Goal: Task Accomplishment & Management: Use online tool/utility

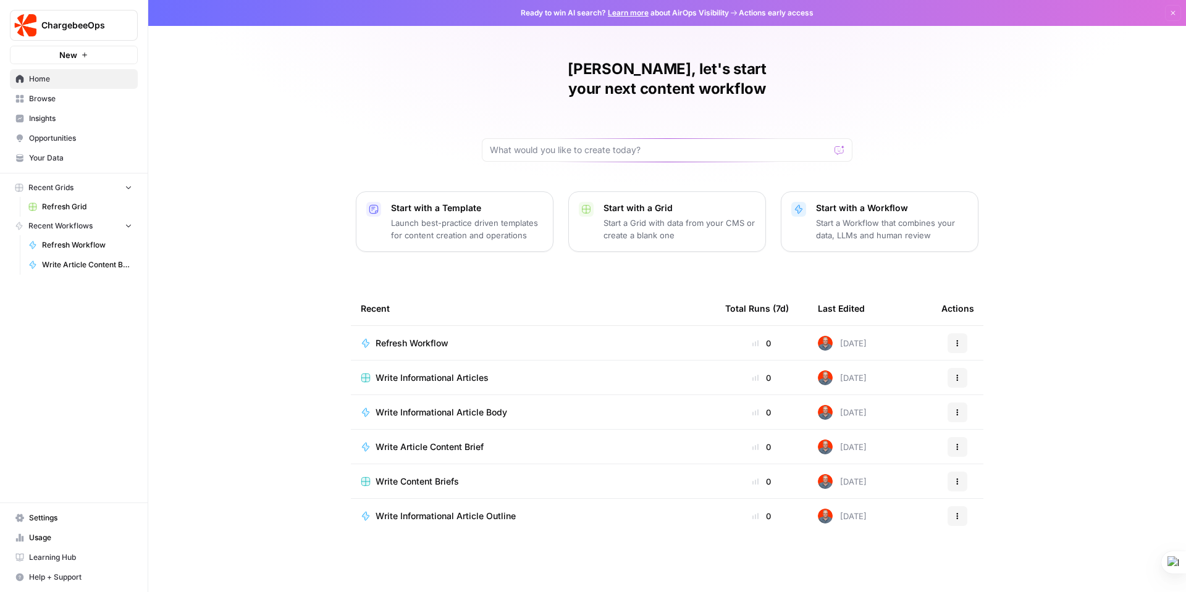
click at [54, 205] on span "Refresh Grid" at bounding box center [87, 206] width 90 height 11
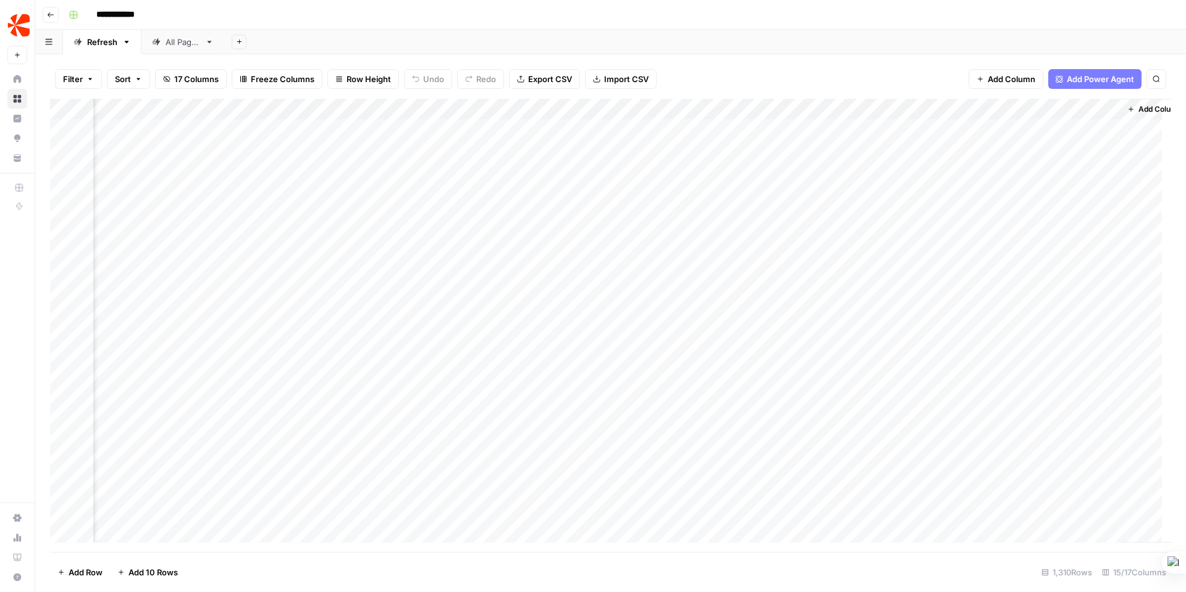
scroll to position [0, 1102]
click at [643, 129] on div "Add Column" at bounding box center [610, 325] width 1121 height 453
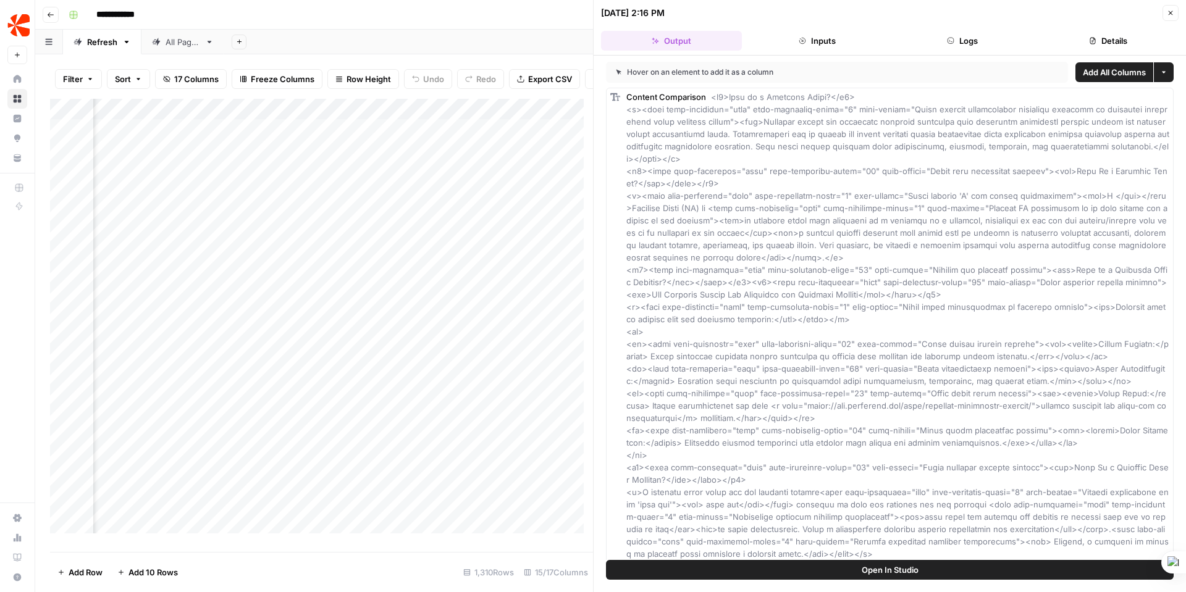
click at [823, 36] on button "Inputs" at bounding box center [817, 41] width 141 height 20
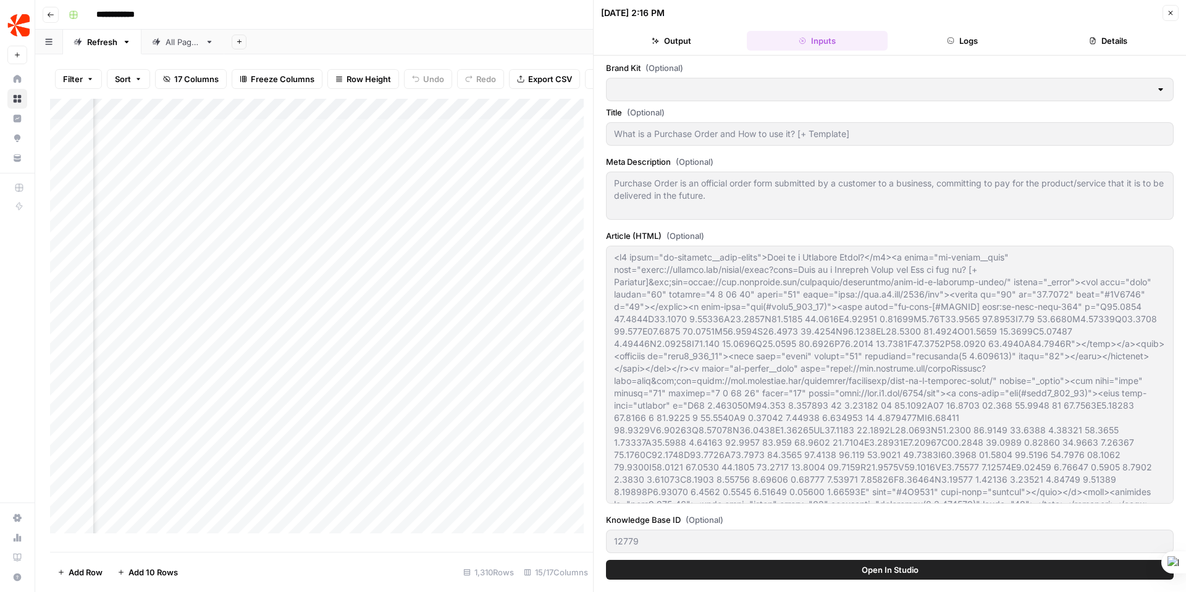
click at [1126, 36] on button "Details" at bounding box center [1108, 41] width 141 height 20
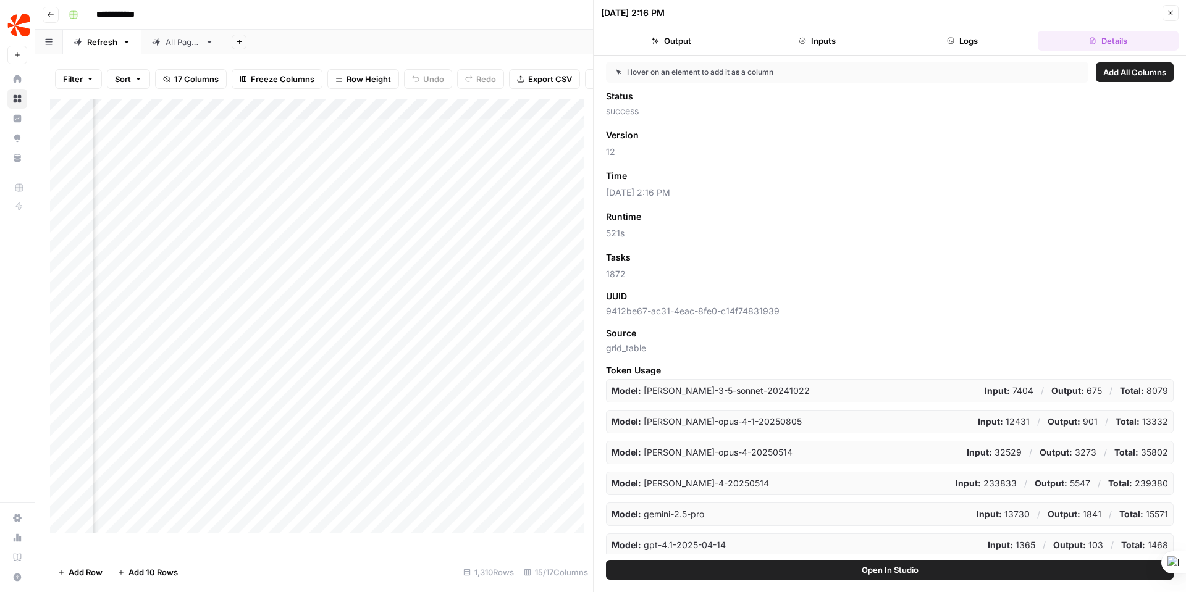
click at [959, 38] on button "Logs" at bounding box center [963, 41] width 141 height 20
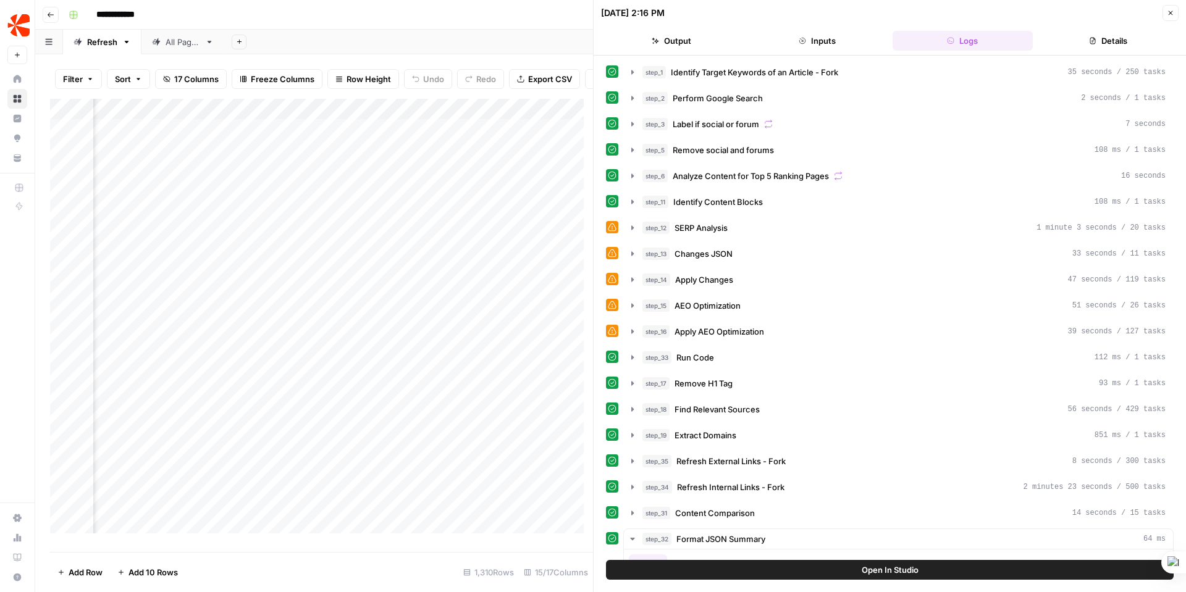
click at [899, 573] on span "Open In Studio" at bounding box center [890, 570] width 57 height 12
click at [1168, 14] on icon "button" at bounding box center [1170, 12] width 7 height 7
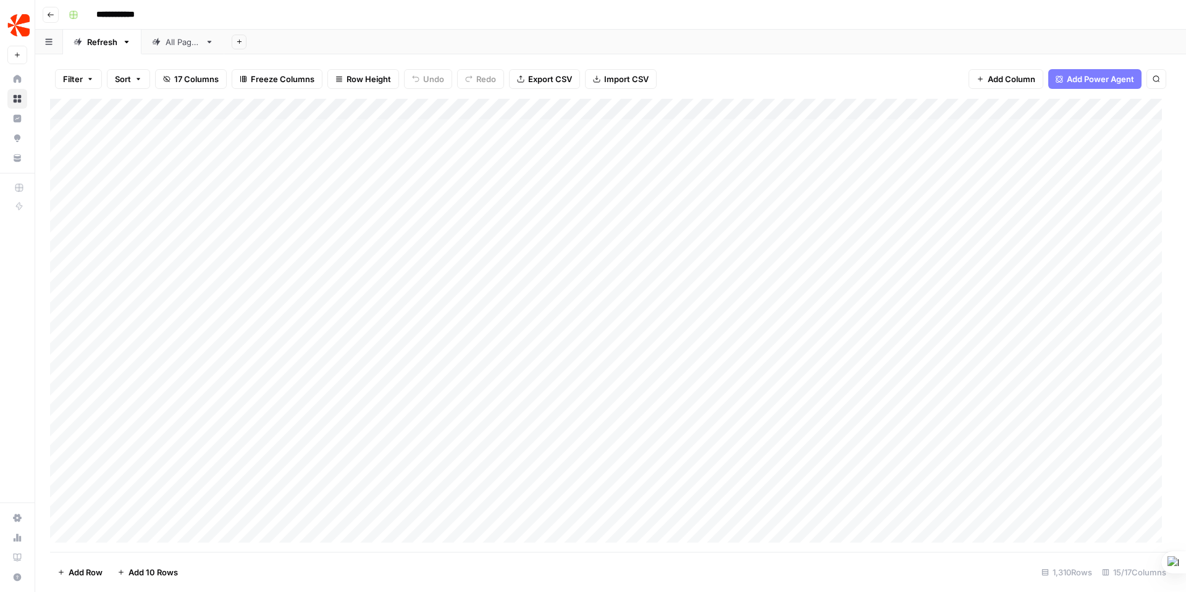
click at [171, 47] on div "All Pages" at bounding box center [183, 42] width 35 height 12
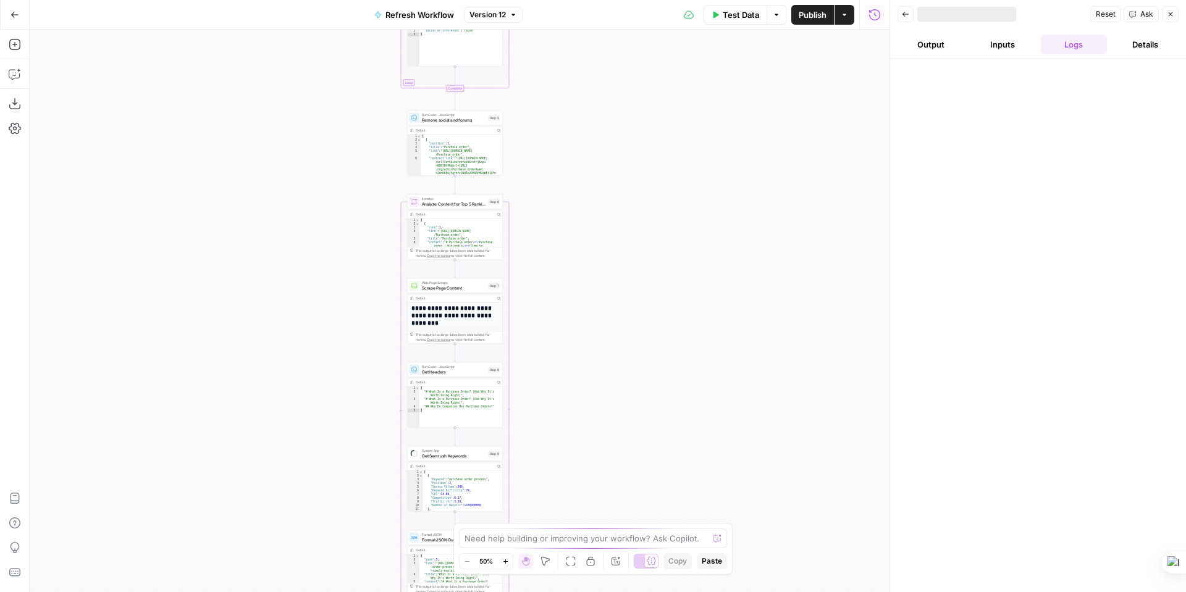
click at [505, 563] on icon "button" at bounding box center [505, 561] width 4 height 4
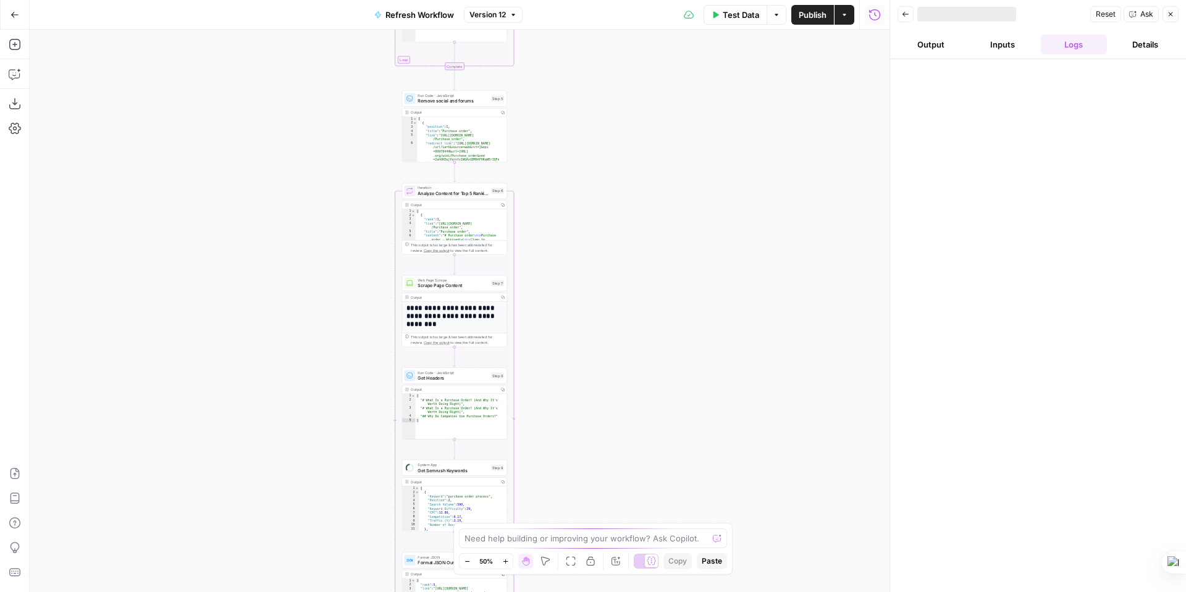
click at [505, 563] on icon "button" at bounding box center [505, 561] width 4 height 4
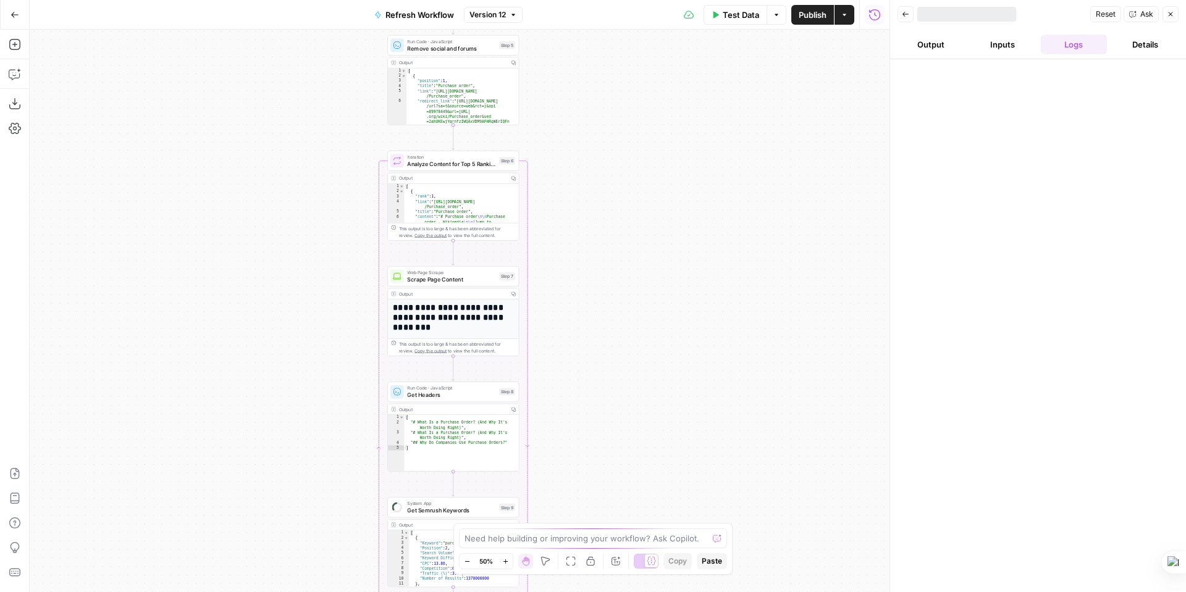
click at [505, 563] on icon "button" at bounding box center [505, 561] width 4 height 4
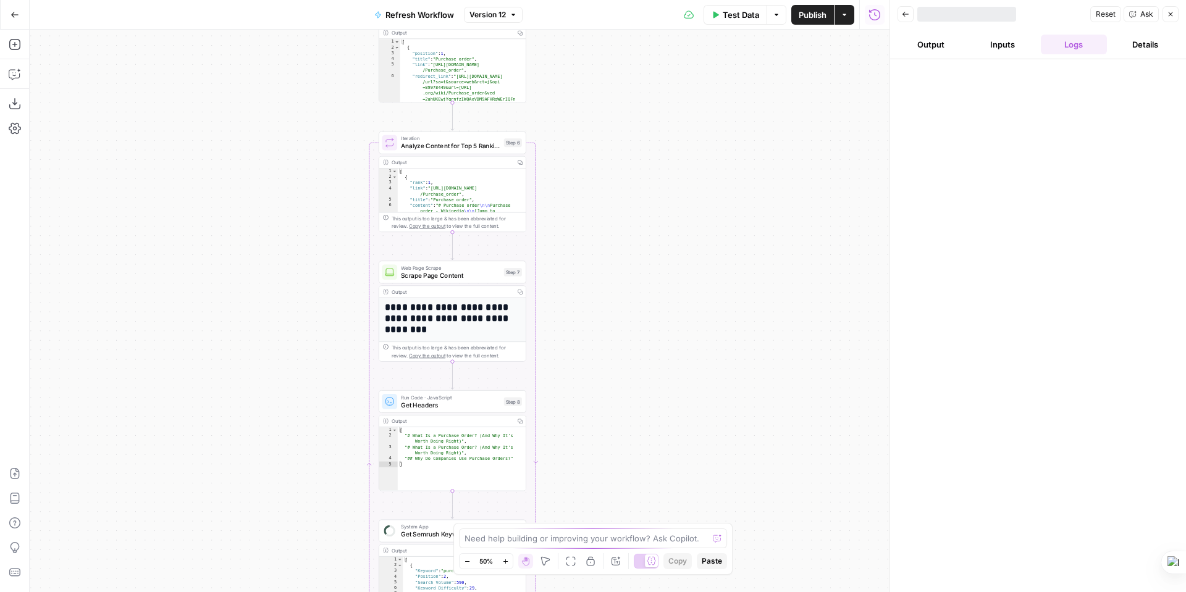
click at [505, 563] on icon "button" at bounding box center [505, 561] width 4 height 4
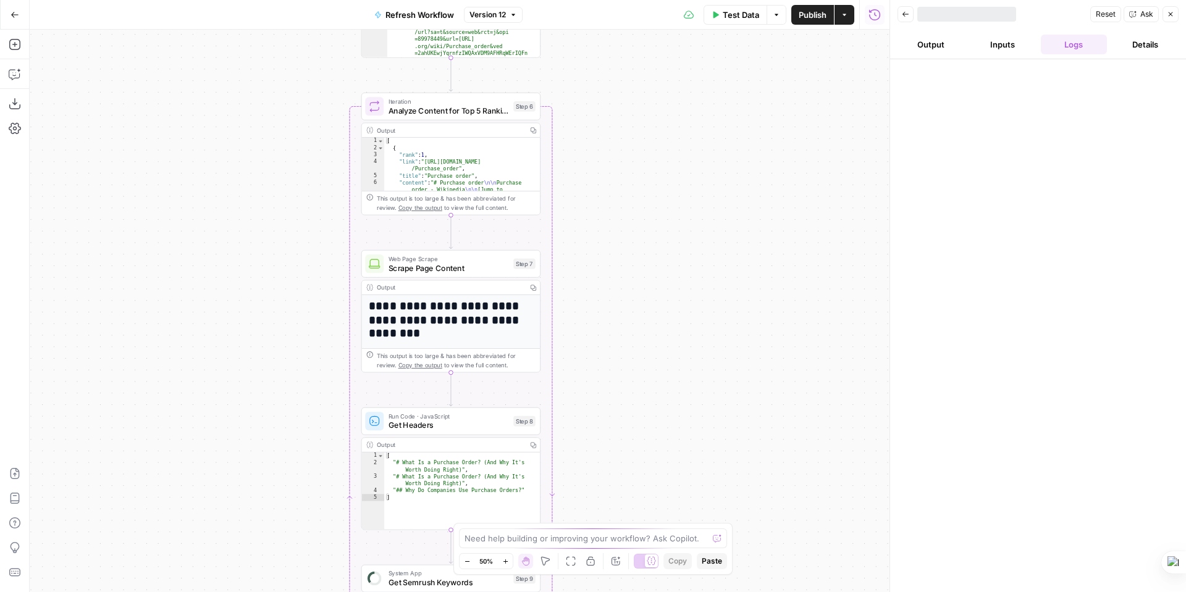
click at [505, 563] on icon "button" at bounding box center [505, 561] width 4 height 4
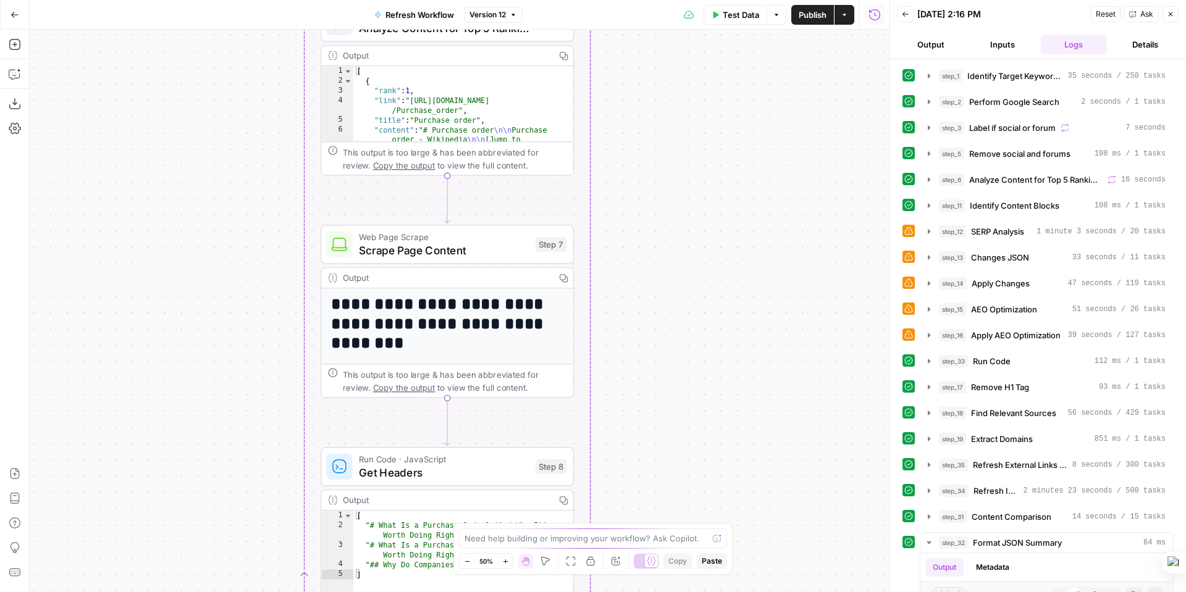
click at [505, 563] on icon "button" at bounding box center [505, 561] width 4 height 4
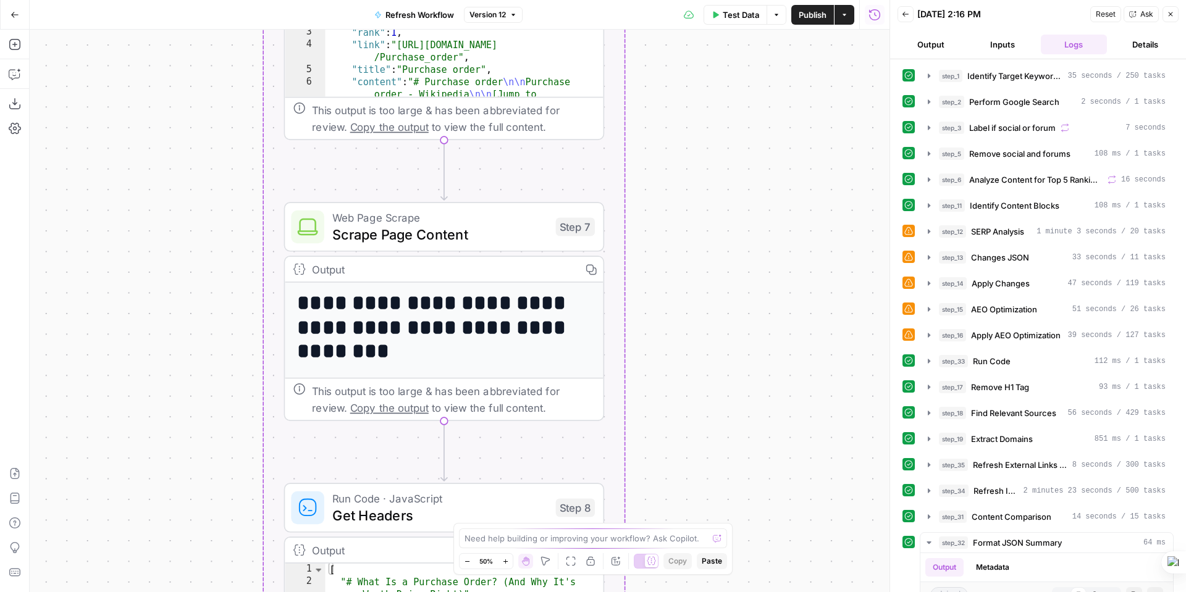
click at [505, 563] on icon "button" at bounding box center [505, 561] width 4 height 4
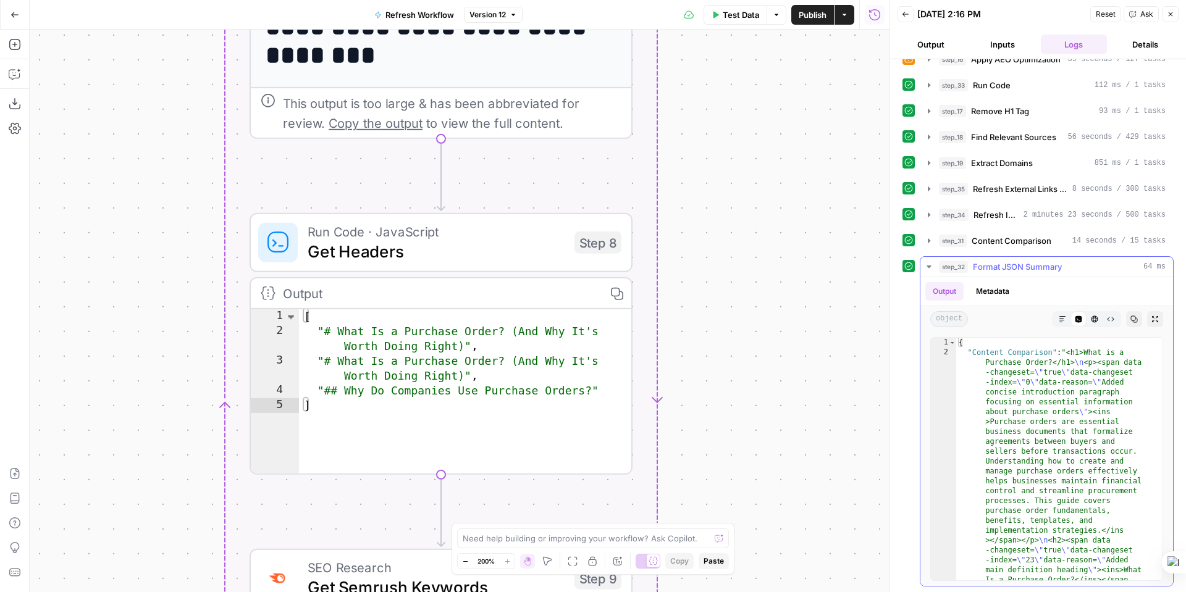
scroll to position [277, 0]
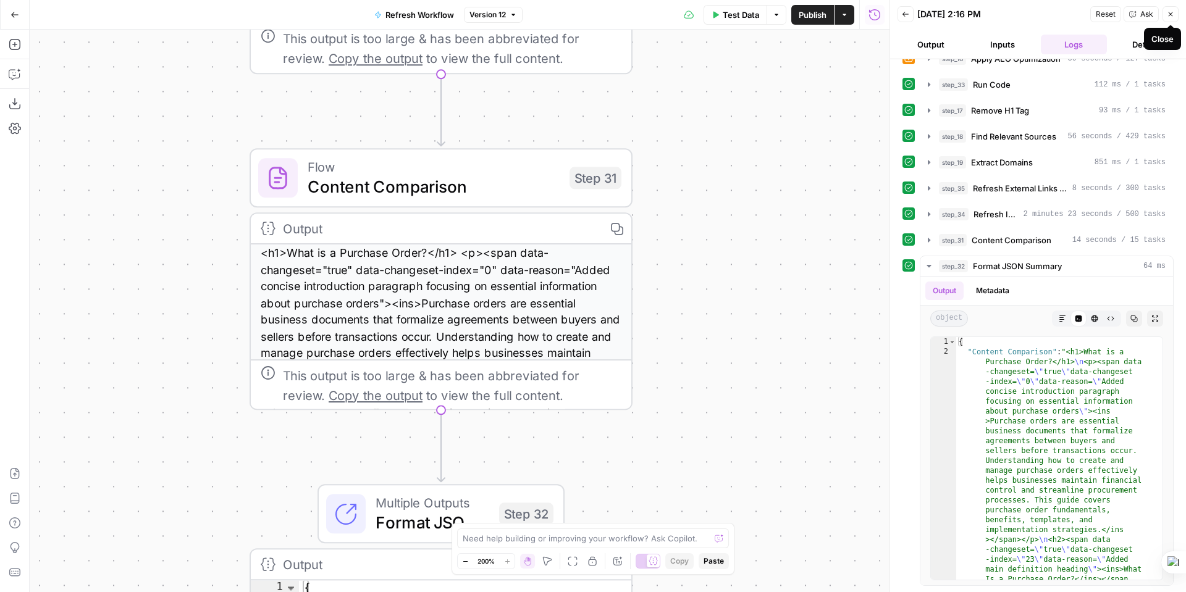
click at [1173, 18] on button "Close" at bounding box center [1171, 14] width 16 height 16
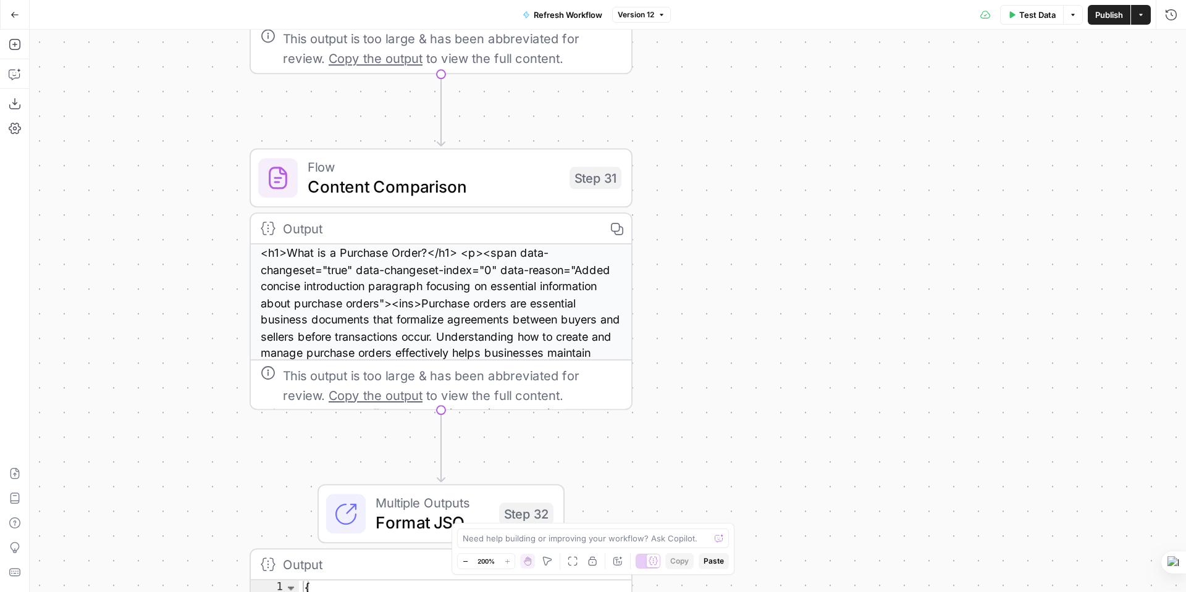
click at [15, 11] on icon "button" at bounding box center [15, 15] width 9 height 9
